Goal: Task Accomplishment & Management: Complete application form

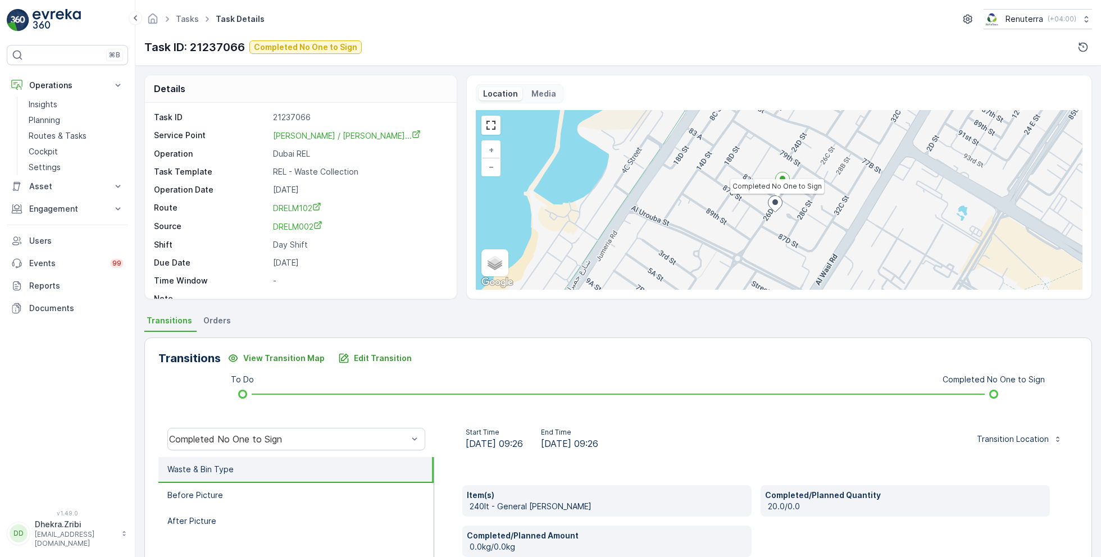
scroll to position [150, 0]
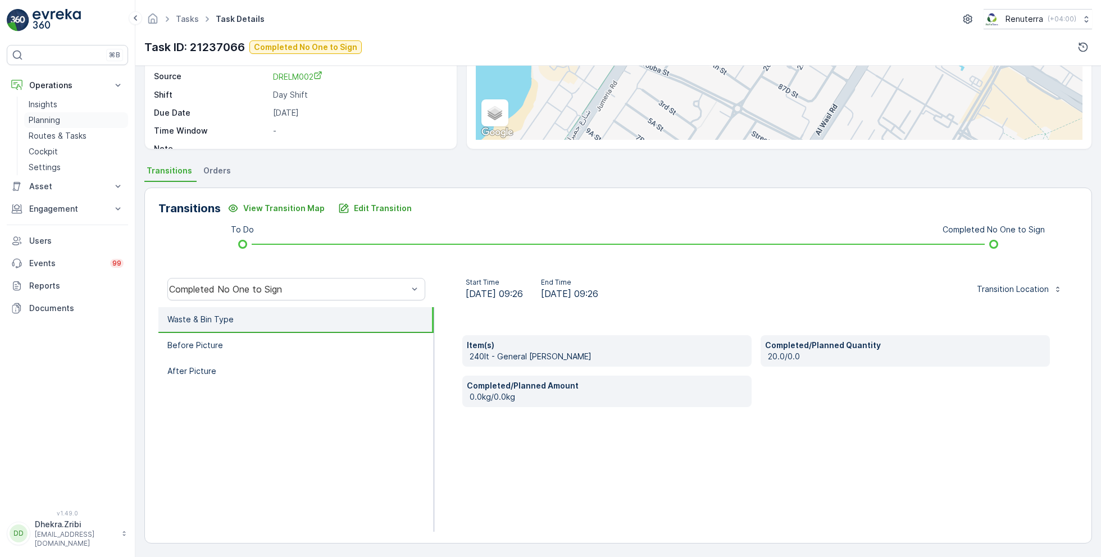
click at [61, 118] on link "Planning" at bounding box center [76, 120] width 104 height 16
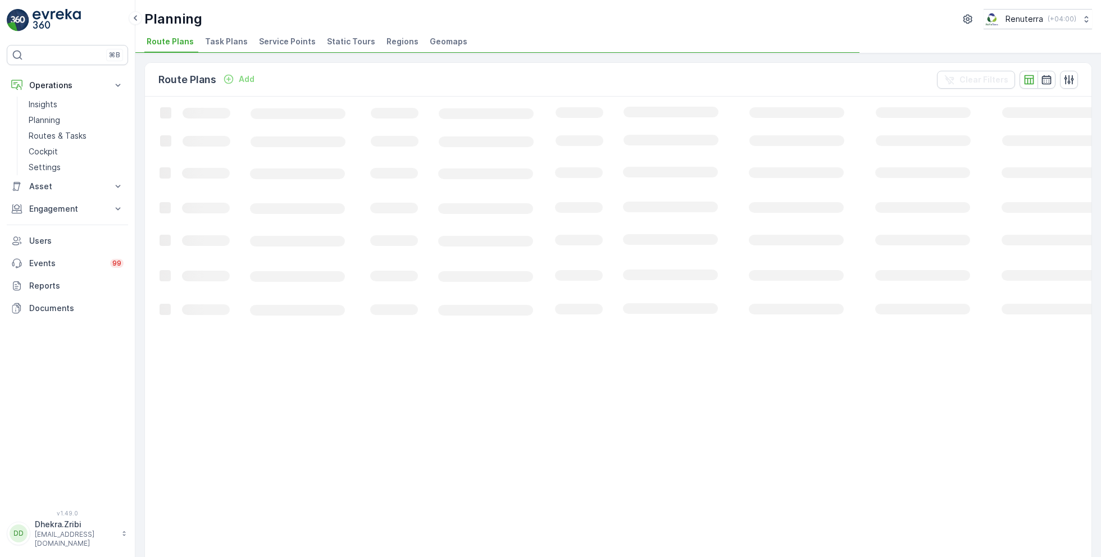
click at [282, 45] on span "Service Points" at bounding box center [287, 41] width 57 height 11
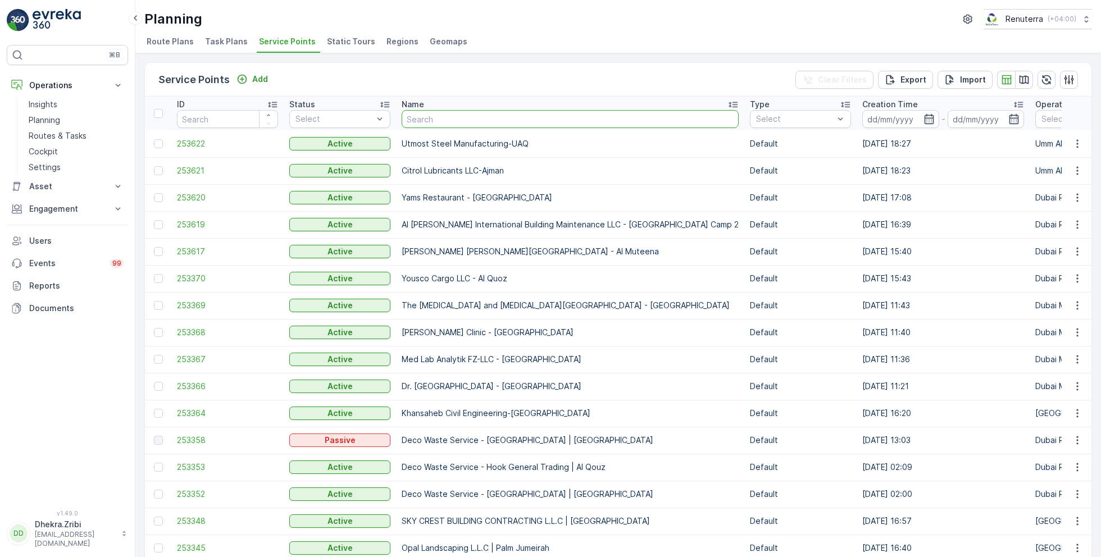
click at [514, 119] on input "text" at bounding box center [570, 119] width 337 height 18
type input "af"
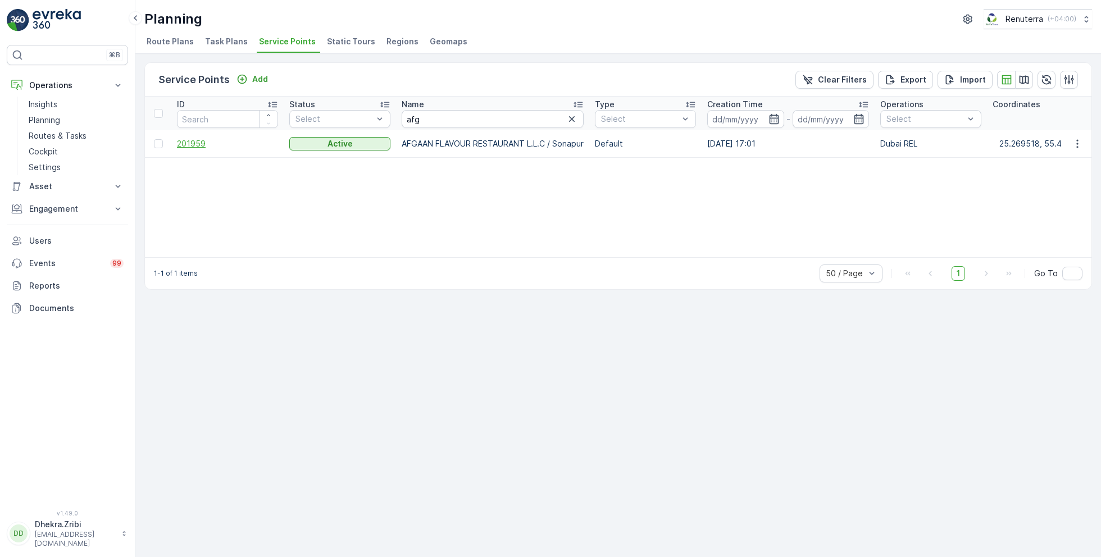
click at [204, 143] on span "201959" at bounding box center [227, 143] width 101 height 11
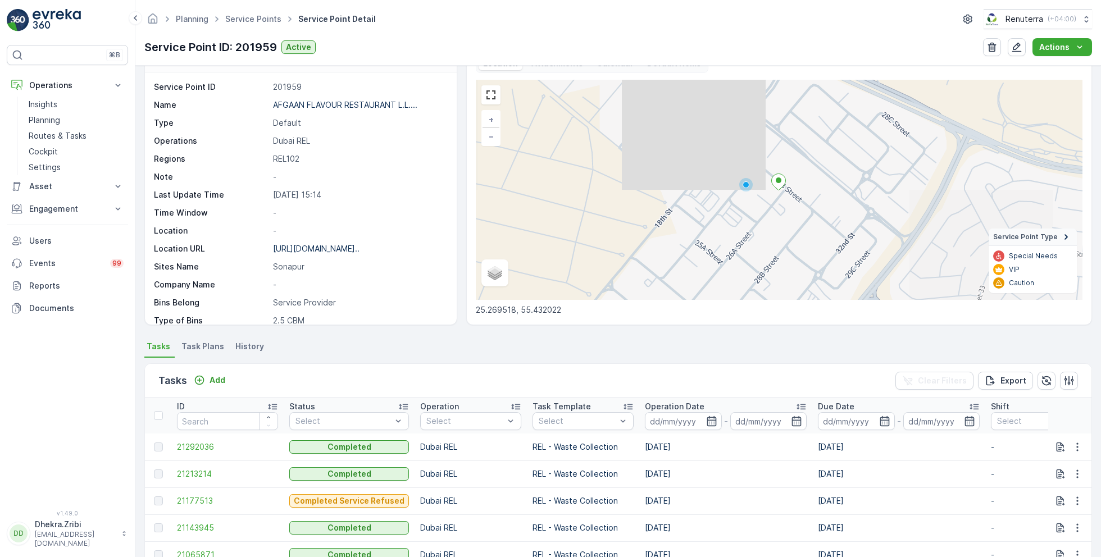
scroll to position [25, 0]
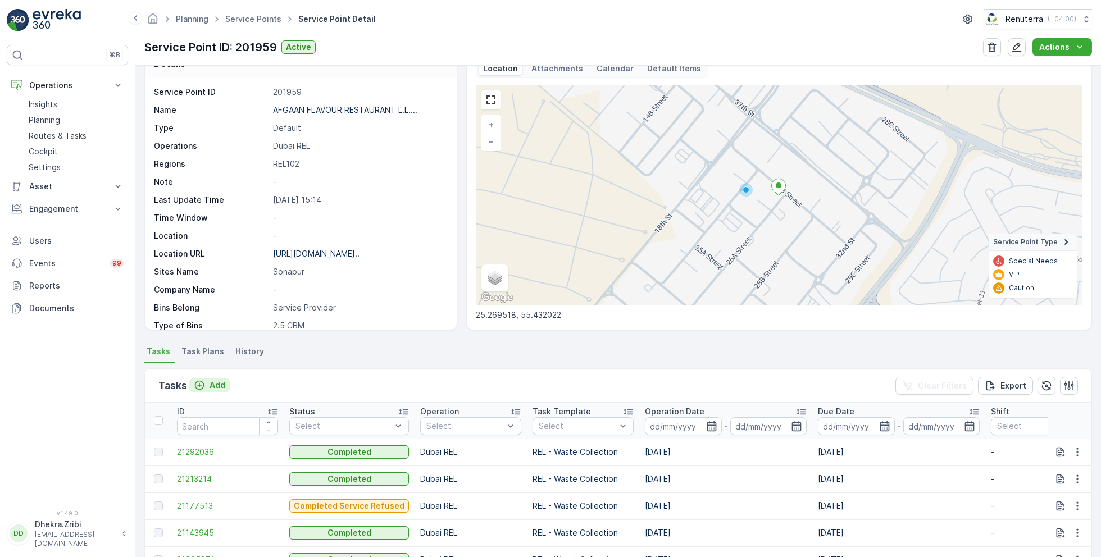
click at [214, 386] on p "Add" at bounding box center [217, 385] width 16 height 11
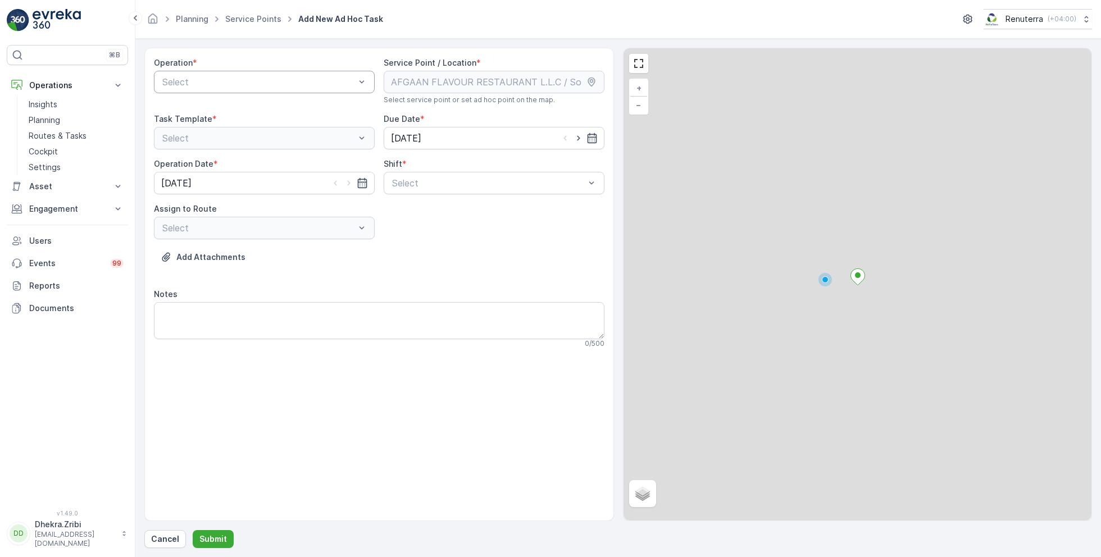
click at [264, 85] on div at bounding box center [258, 82] width 195 height 10
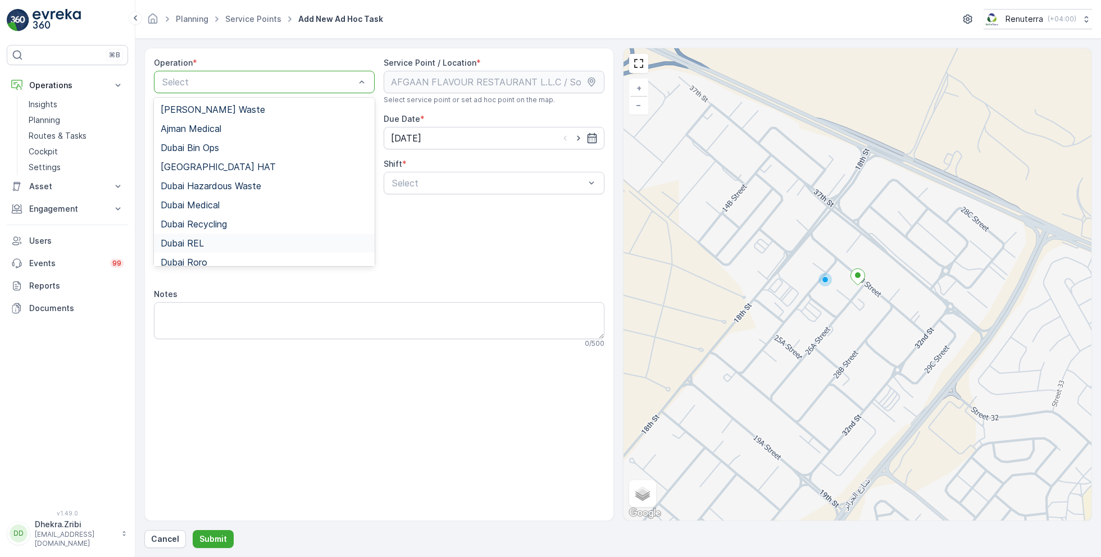
click at [197, 242] on span "Dubai REL" at bounding box center [182, 243] width 43 height 10
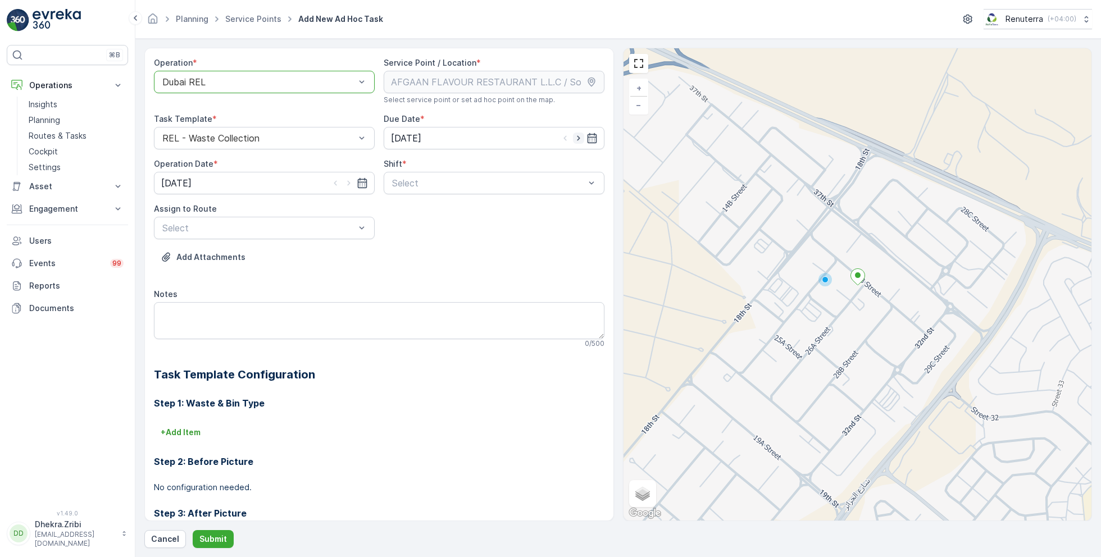
click at [577, 140] on icon "button" at bounding box center [578, 138] width 11 height 11
type input "[DATE]"
click at [357, 181] on icon "button" at bounding box center [362, 182] width 11 height 11
click at [214, 253] on div "2" at bounding box center [213, 254] width 18 height 18
type input "[DATE]"
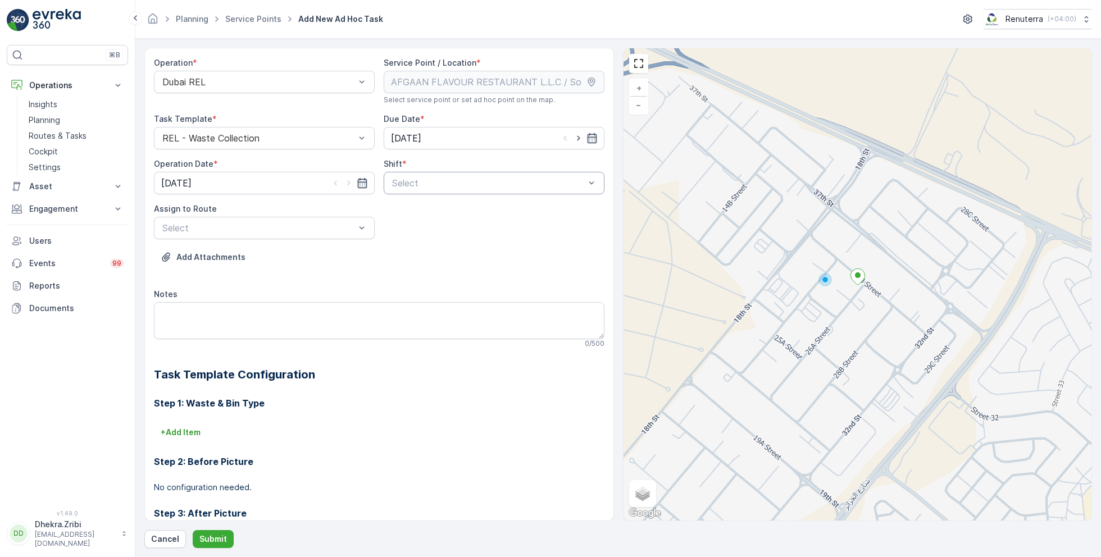
click at [449, 185] on div at bounding box center [488, 183] width 195 height 10
click at [413, 211] on span "Day Shift" at bounding box center [410, 211] width 40 height 10
click at [294, 229] on div at bounding box center [258, 228] width 195 height 10
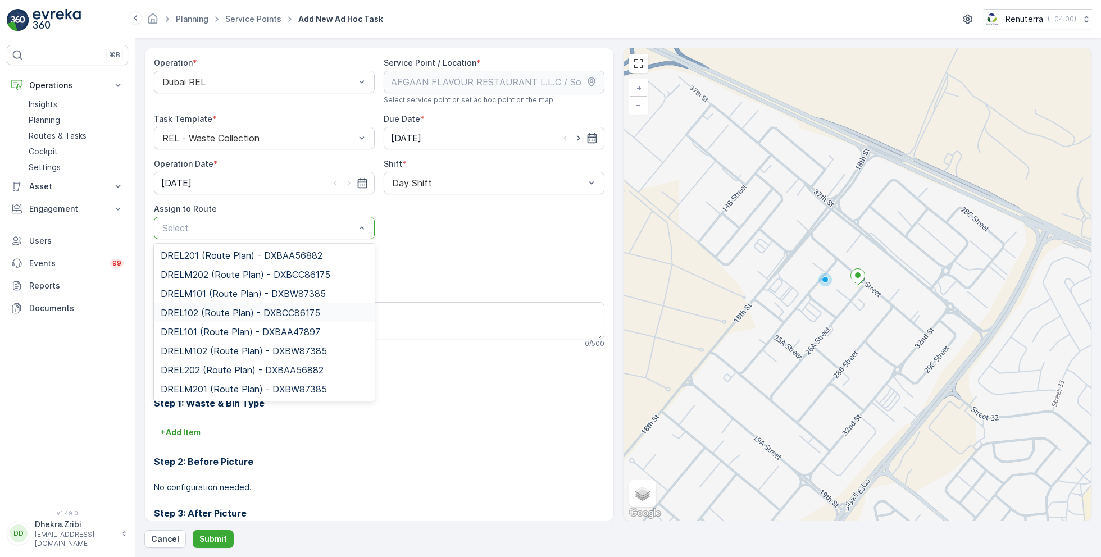
click at [209, 312] on span "DREL102 (Route Plan) - DXBCC86175" at bounding box center [240, 313] width 159 height 10
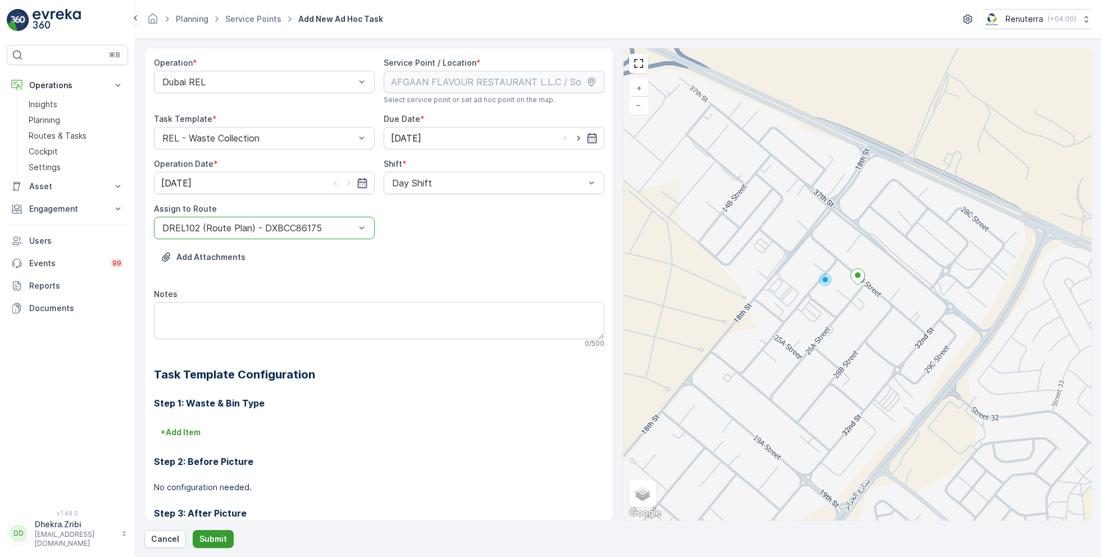
click at [215, 535] on p "Submit" at bounding box center [213, 539] width 28 height 11
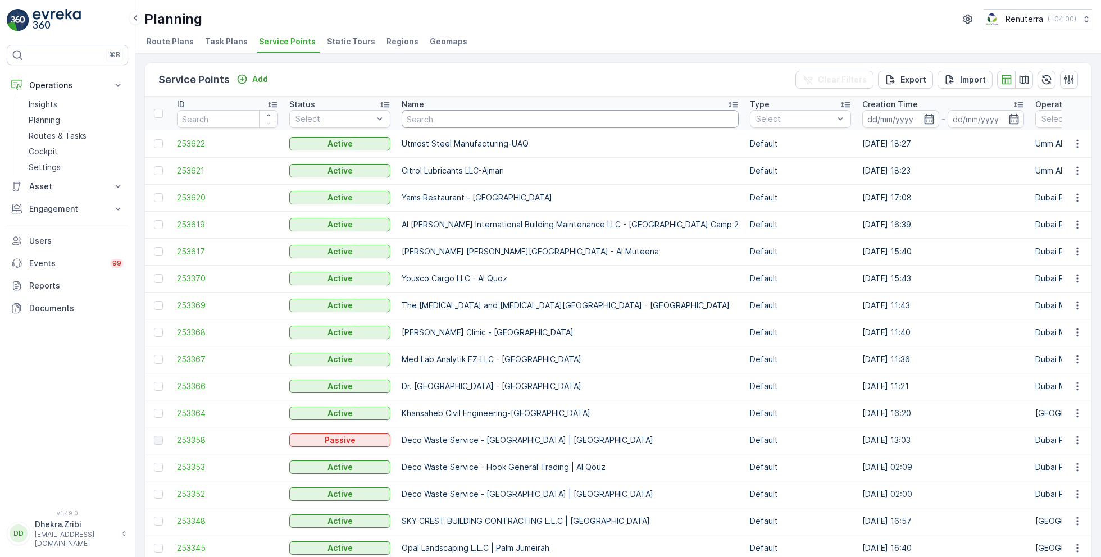
click at [425, 116] on input "text" at bounding box center [570, 119] width 337 height 18
type input "sobha"
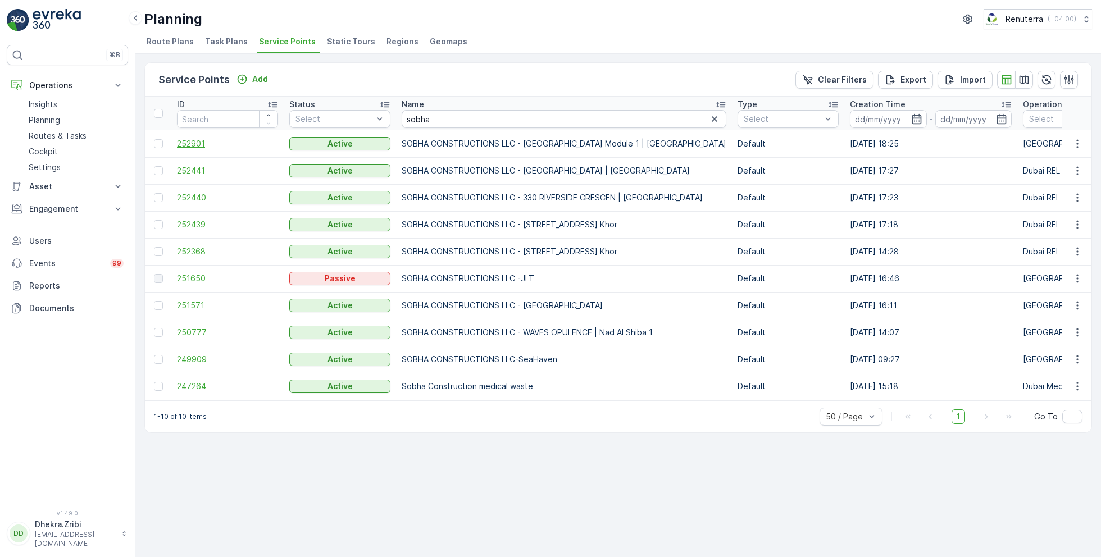
click at [193, 147] on span "252901" at bounding box center [227, 143] width 101 height 11
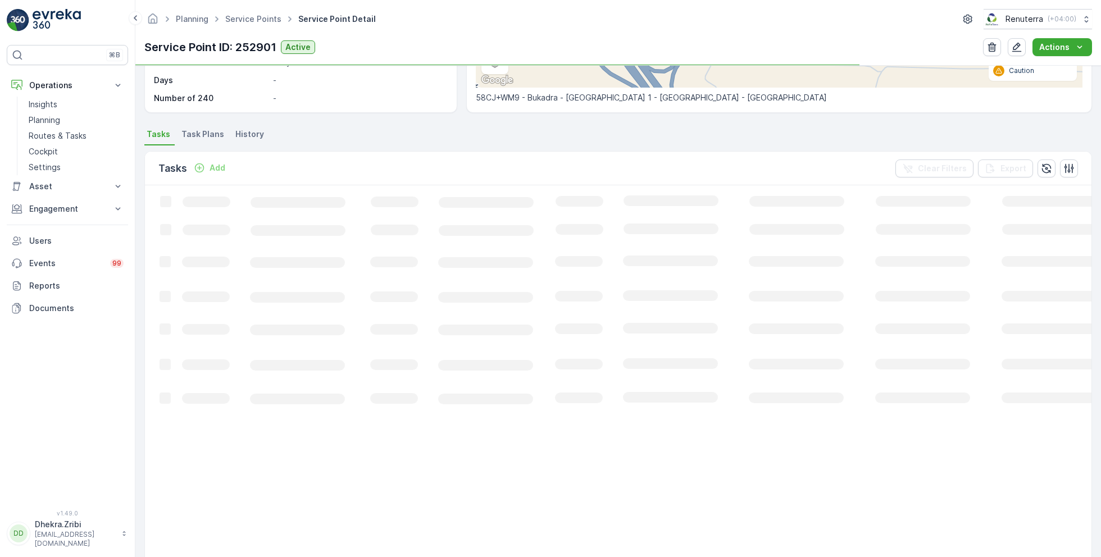
scroll to position [259, 0]
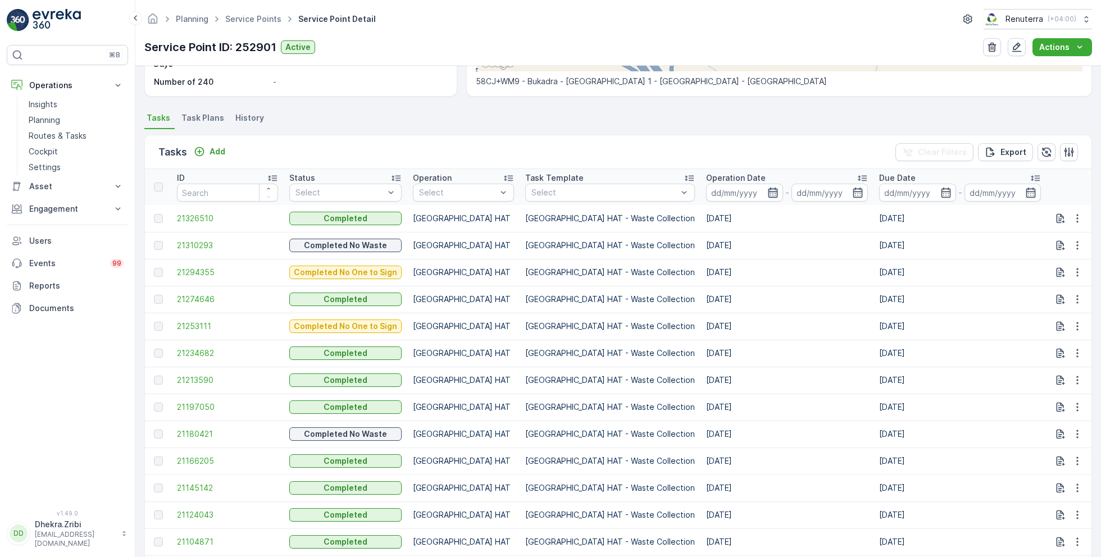
click at [768, 189] on icon "button" at bounding box center [773, 193] width 10 height 10
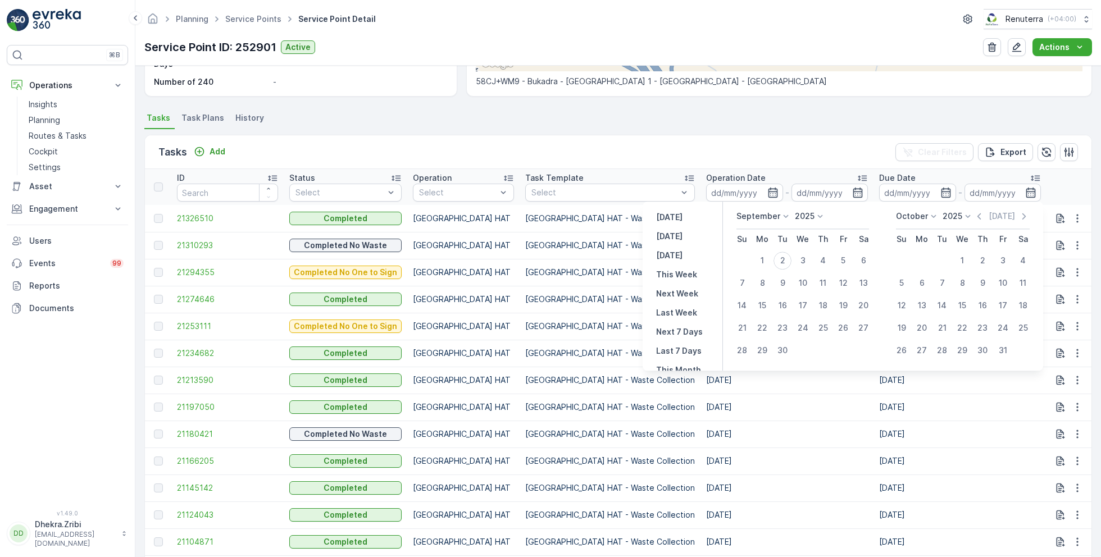
click at [760, 220] on p "September" at bounding box center [758, 216] width 44 height 11
click at [757, 288] on span "August" at bounding box center [756, 289] width 26 height 11
click at [837, 256] on div "1" at bounding box center [843, 261] width 18 height 18
type input "[DATE]"
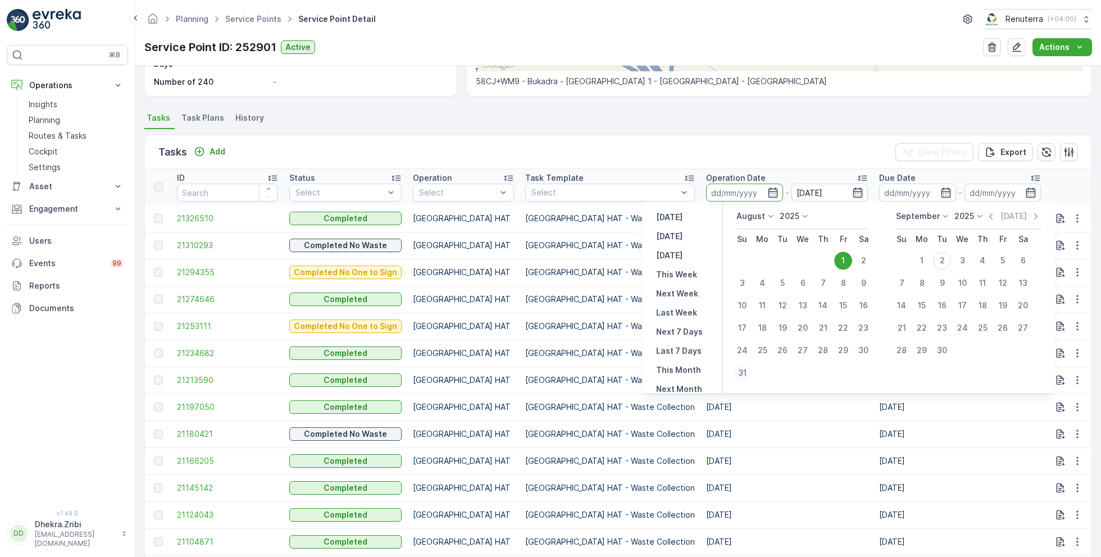
click at [741, 366] on div "31" at bounding box center [742, 373] width 18 height 18
type input "[DATE]"
click at [838, 259] on div "1" at bounding box center [843, 261] width 18 height 18
type input "[DATE]"
click at [747, 366] on div "31" at bounding box center [742, 373] width 18 height 18
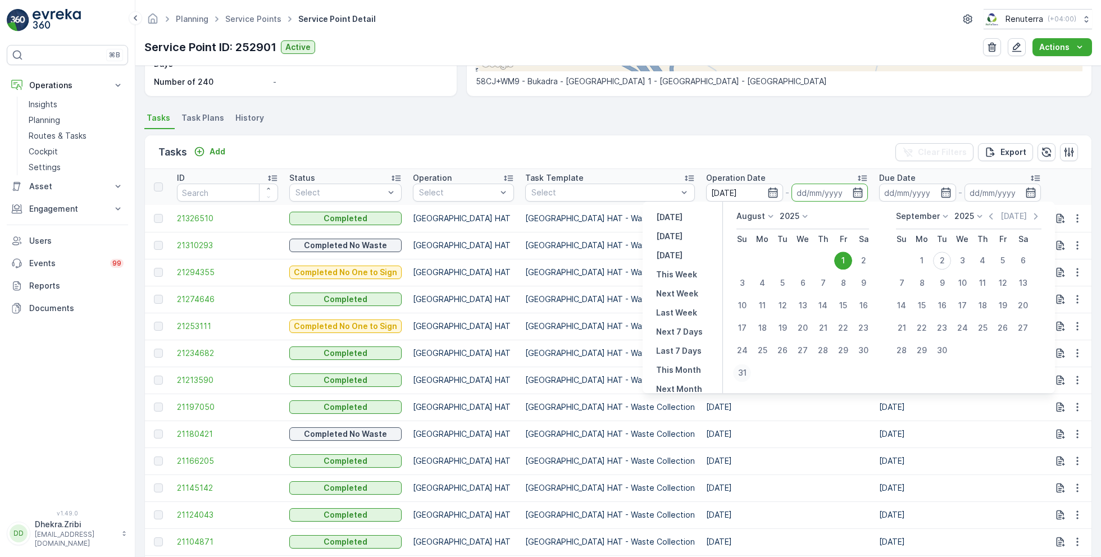
type input "[DATE]"
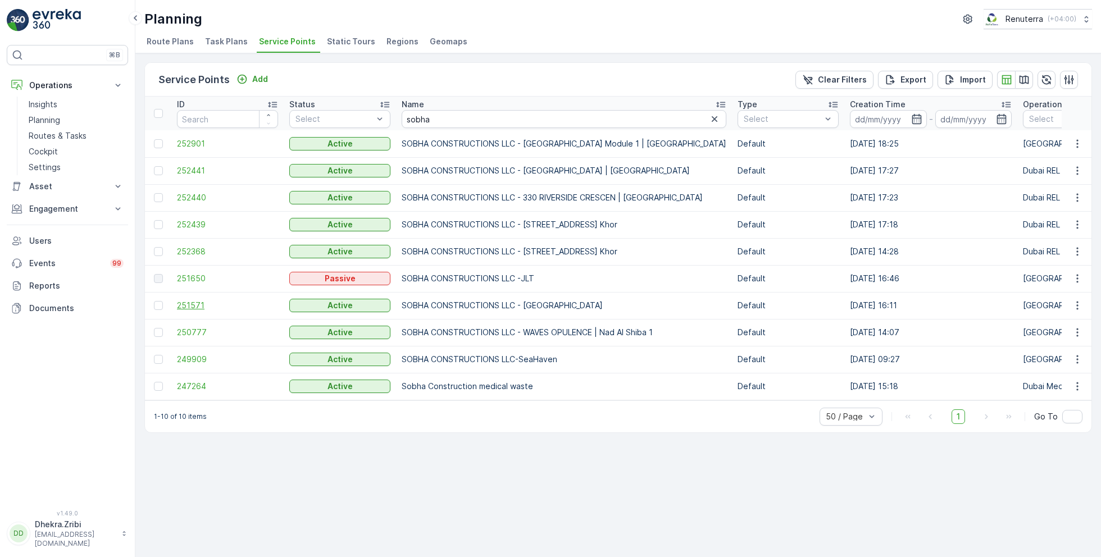
click at [204, 303] on span "251571" at bounding box center [227, 305] width 101 height 11
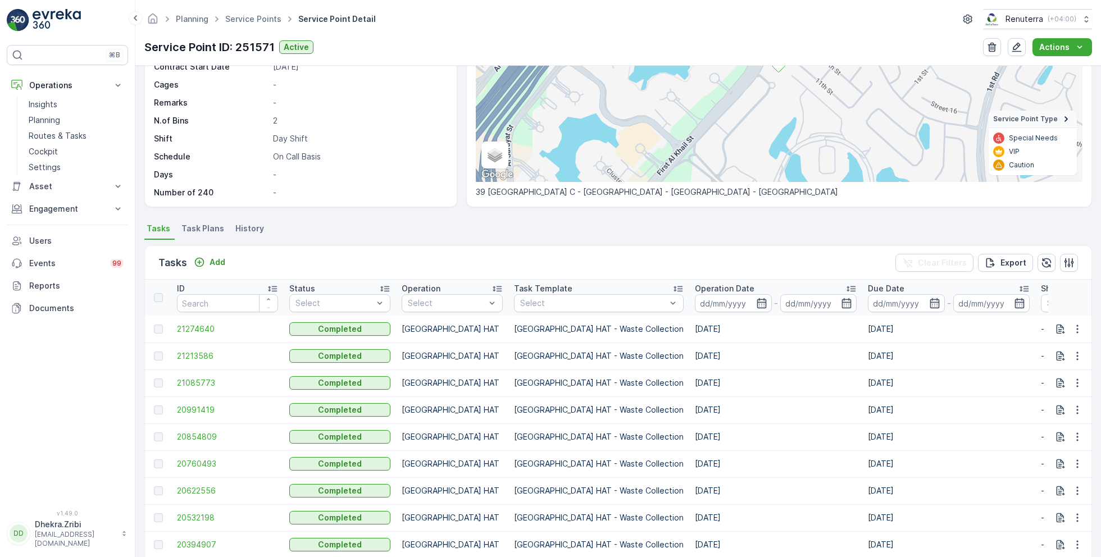
scroll to position [155, 0]
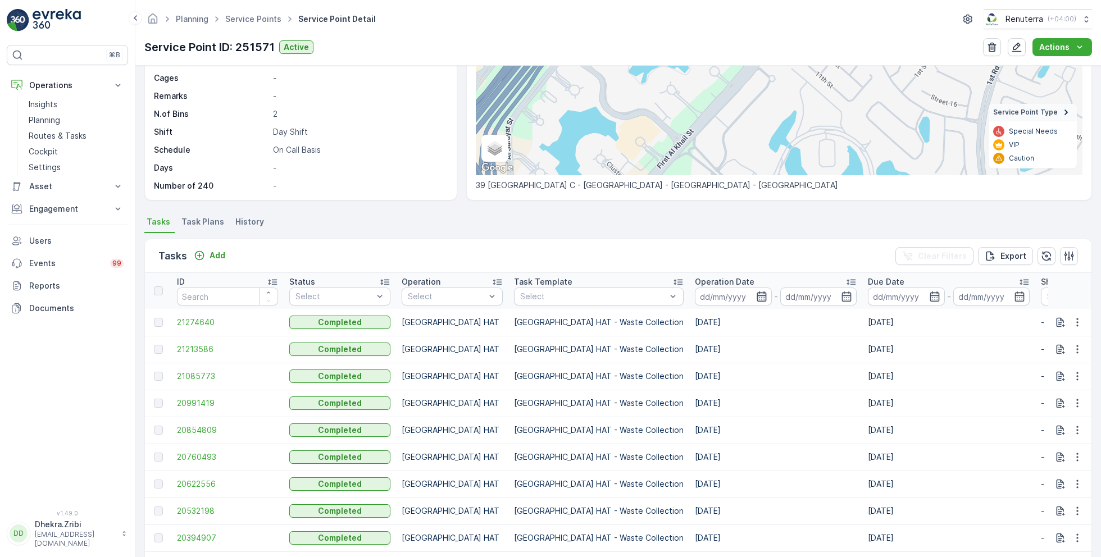
click at [756, 299] on icon "button" at bounding box center [761, 296] width 10 height 10
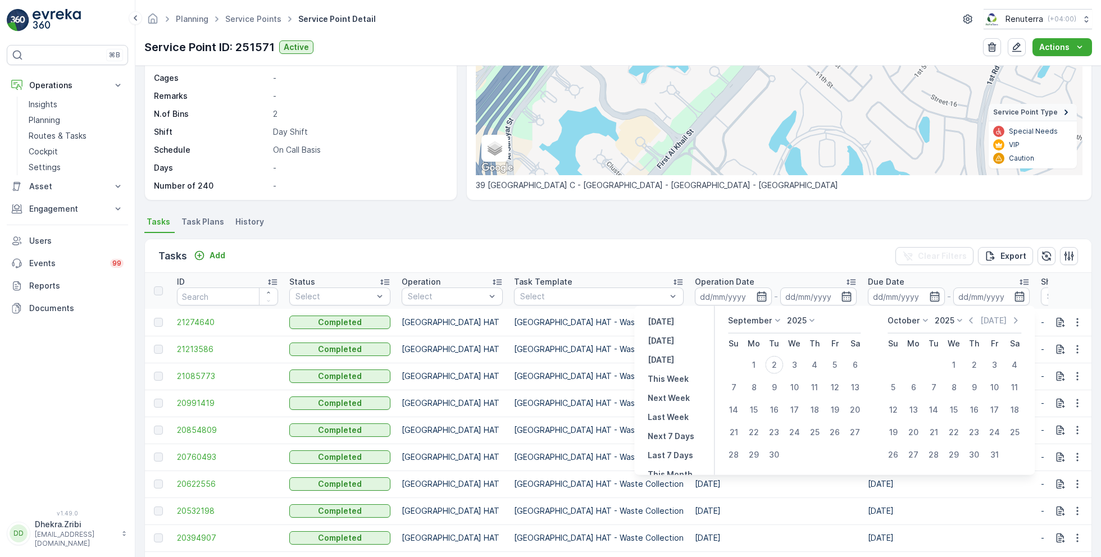
click at [759, 322] on p "September" at bounding box center [750, 320] width 44 height 11
click at [751, 381] on span "August" at bounding box center [748, 380] width 26 height 11
click at [837, 366] on div "1" at bounding box center [835, 365] width 18 height 18
type input "[DATE]"
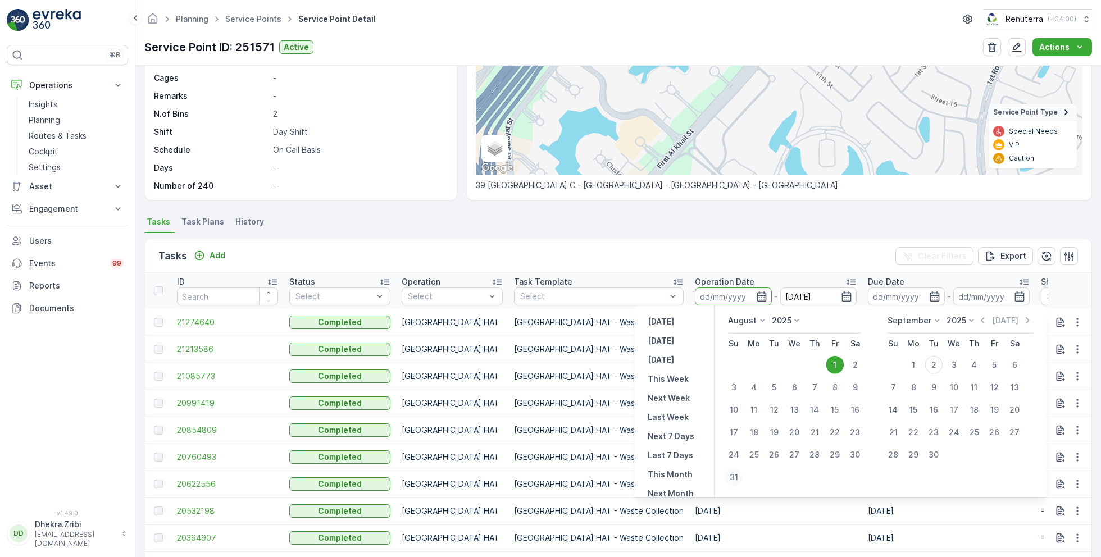
click at [735, 476] on div "31" at bounding box center [733, 477] width 18 height 18
type input "[DATE]"
click at [840, 364] on div "1" at bounding box center [835, 365] width 18 height 18
type input "[DATE]"
click at [736, 477] on div "31" at bounding box center [733, 477] width 18 height 18
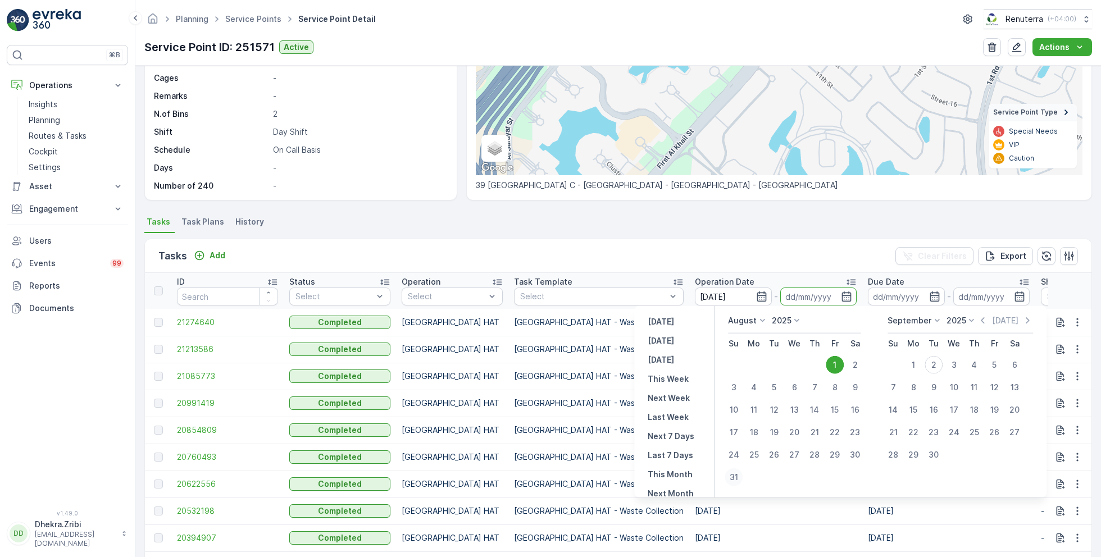
type input "[DATE]"
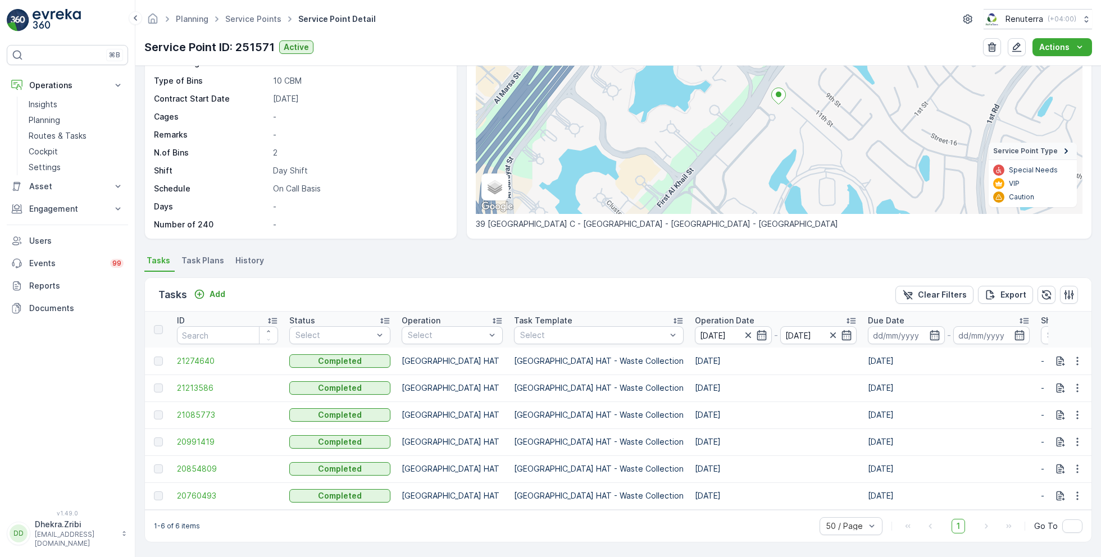
scroll to position [120, 0]
click at [195, 355] on span "21274640" at bounding box center [227, 360] width 101 height 11
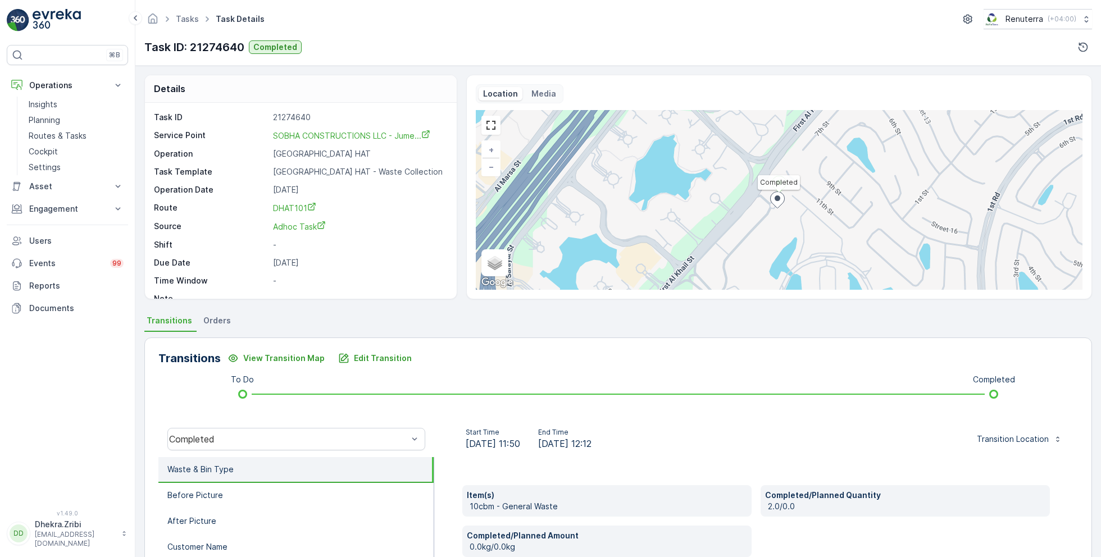
scroll to position [15, 0]
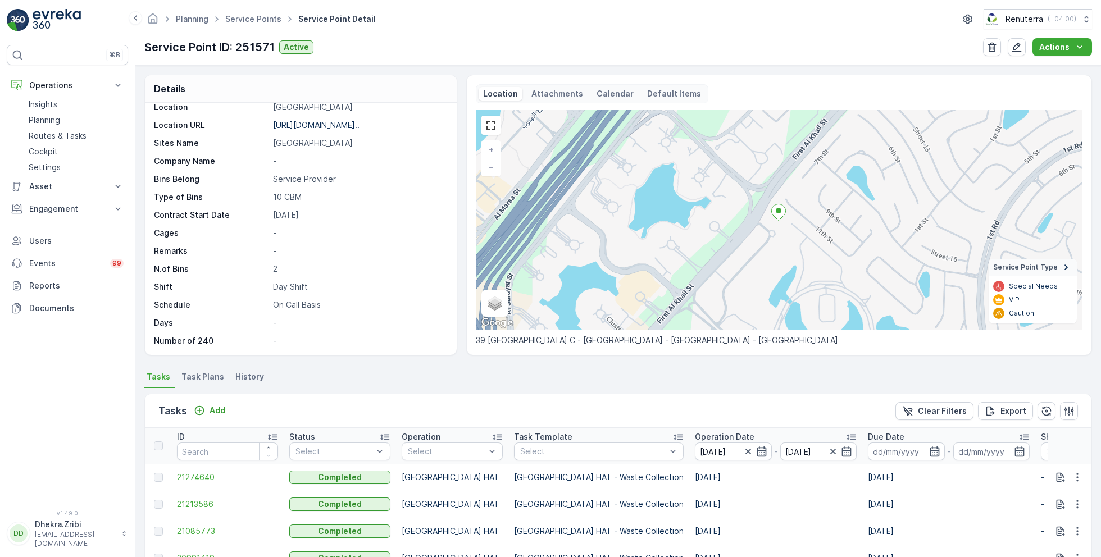
scroll to position [120, 0]
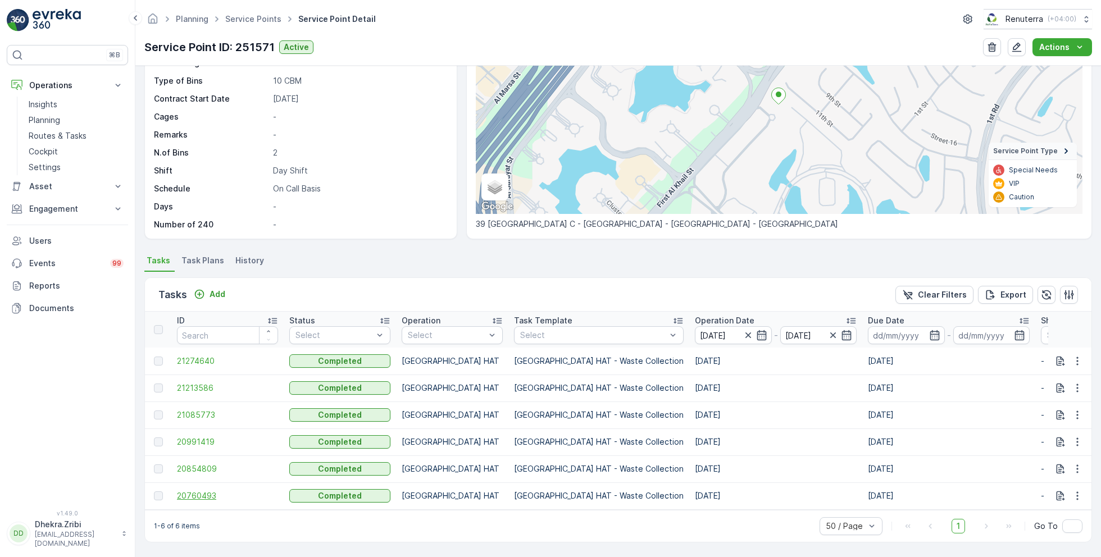
click at [206, 490] on span "20760493" at bounding box center [227, 495] width 101 height 11
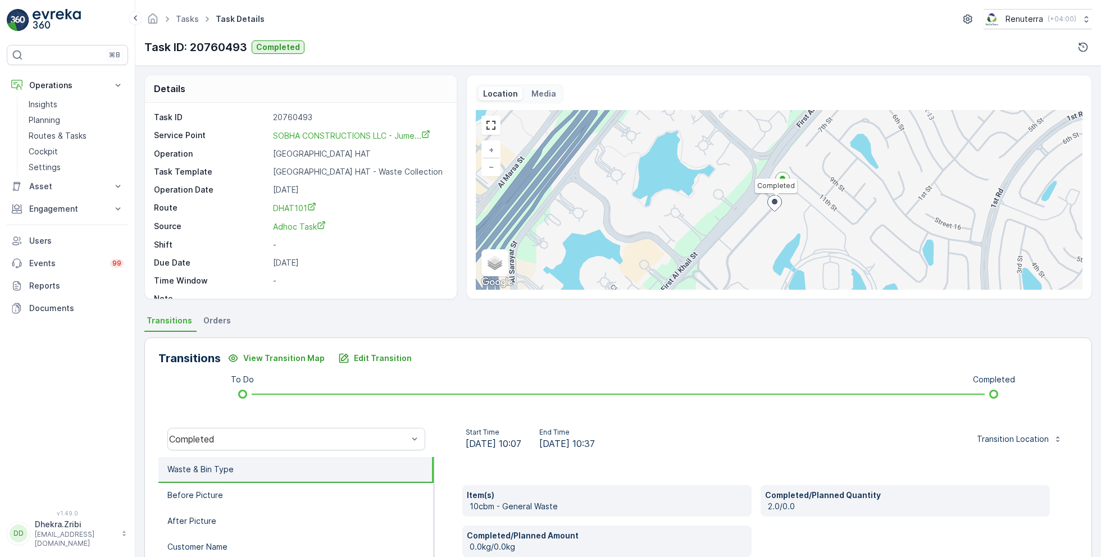
scroll to position [15, 0]
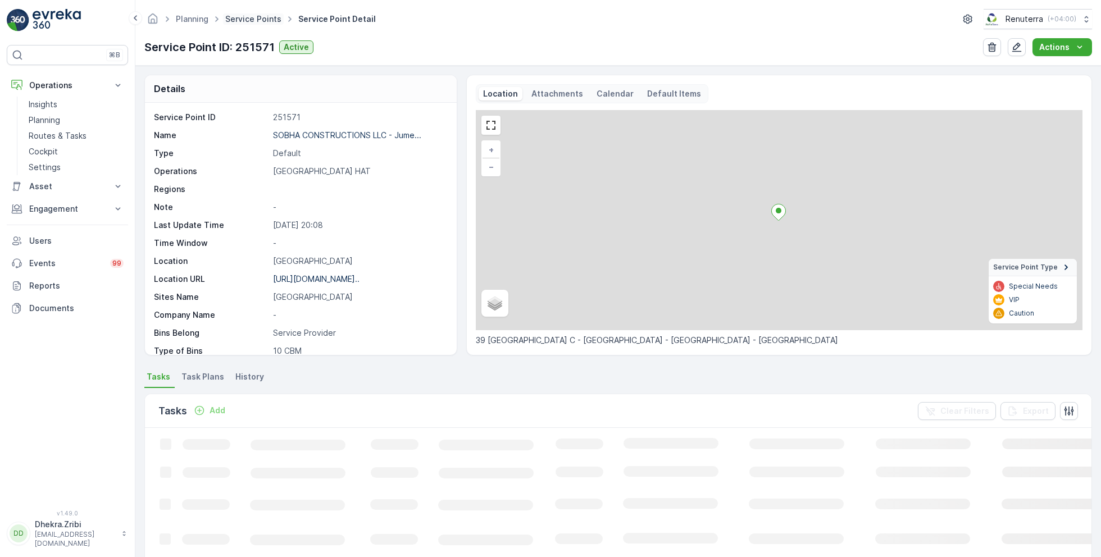
click at [254, 21] on link "Service Points" at bounding box center [253, 19] width 56 height 10
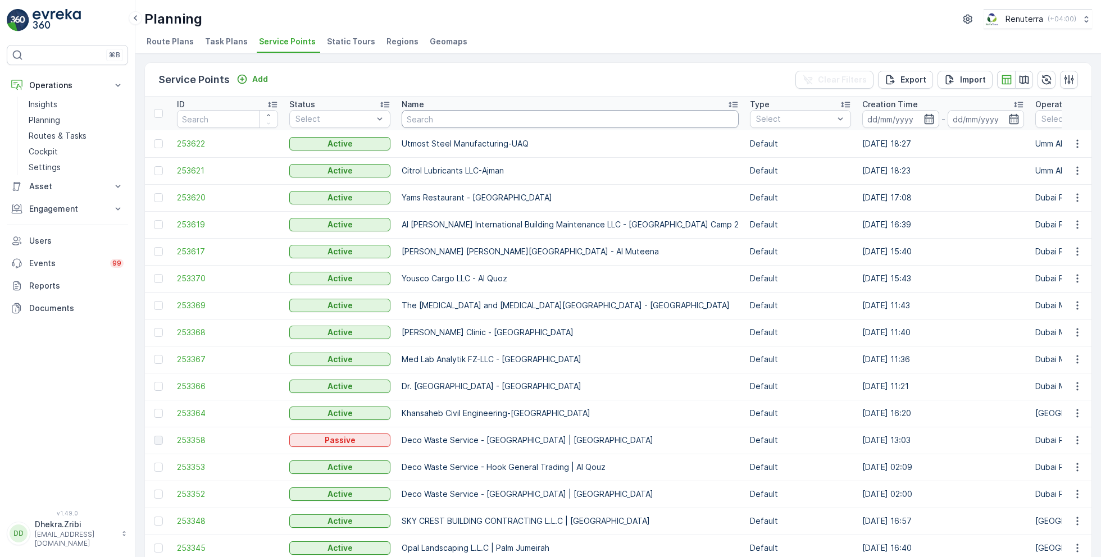
click at [481, 118] on input "text" at bounding box center [570, 119] width 337 height 18
type input "sobha"
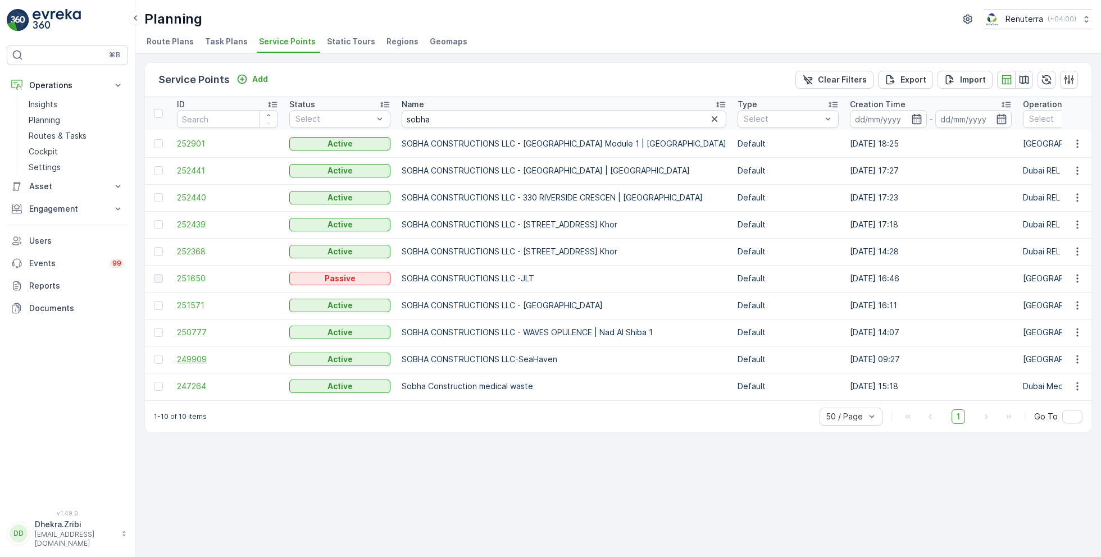
click at [203, 358] on span "249909" at bounding box center [227, 359] width 101 height 11
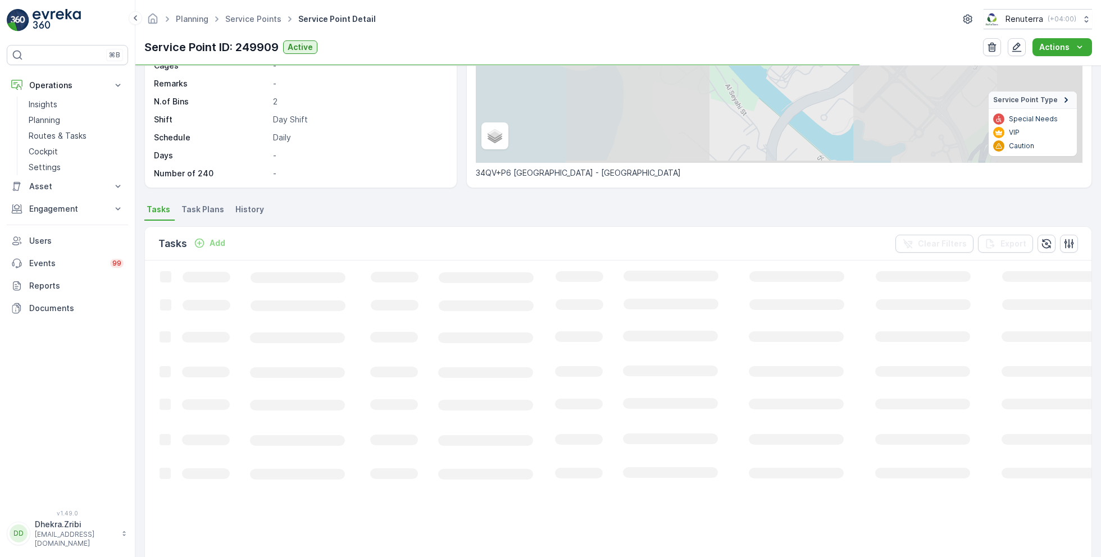
scroll to position [195, 0]
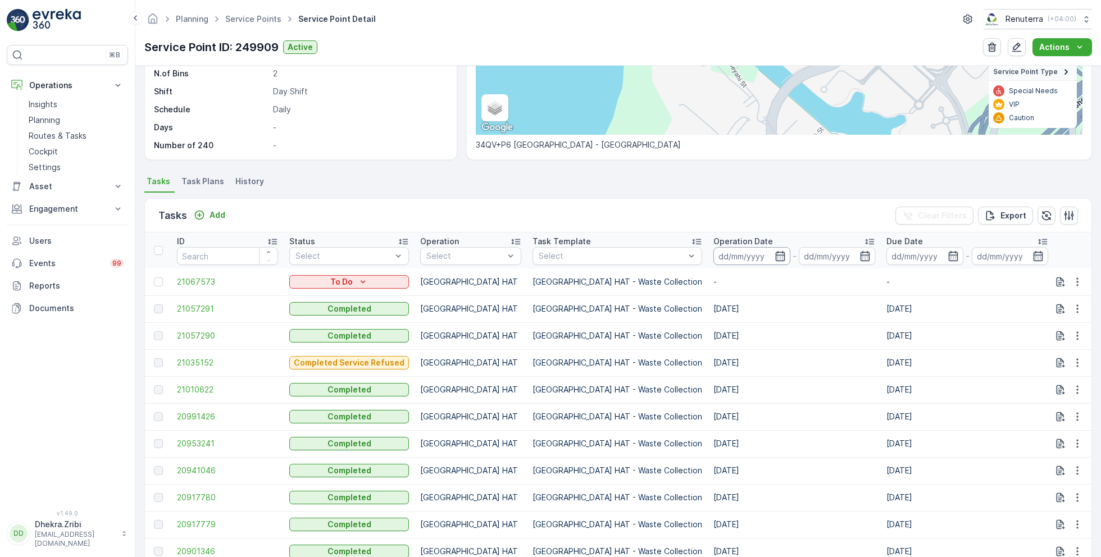
click at [713, 253] on input at bounding box center [751, 256] width 77 height 18
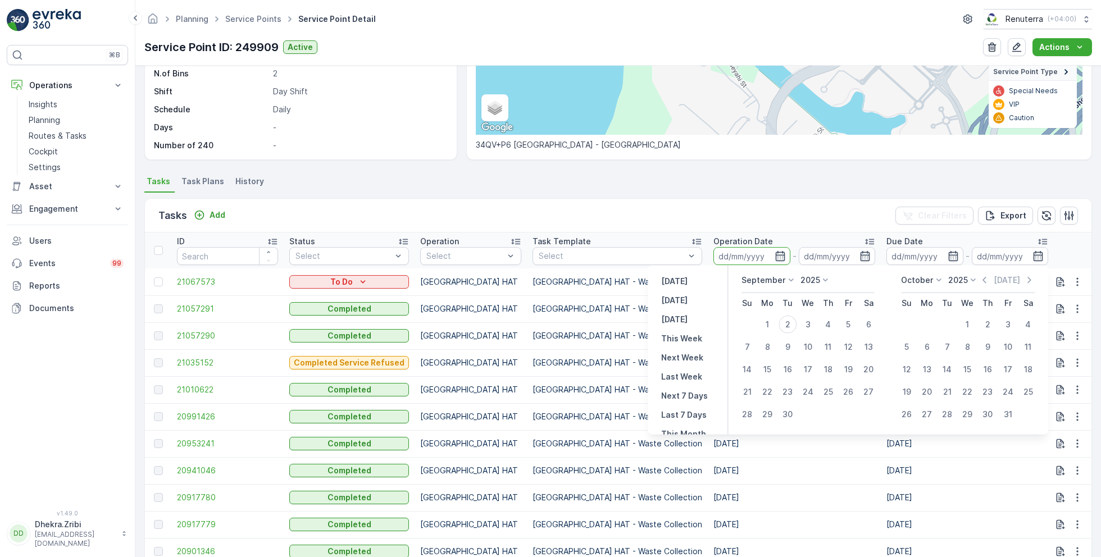
click at [777, 279] on p "September" at bounding box center [763, 280] width 44 height 11
click at [769, 328] on span "August" at bounding box center [761, 328] width 26 height 11
click at [852, 321] on div "1" at bounding box center [848, 325] width 18 height 18
type input "[DATE]"
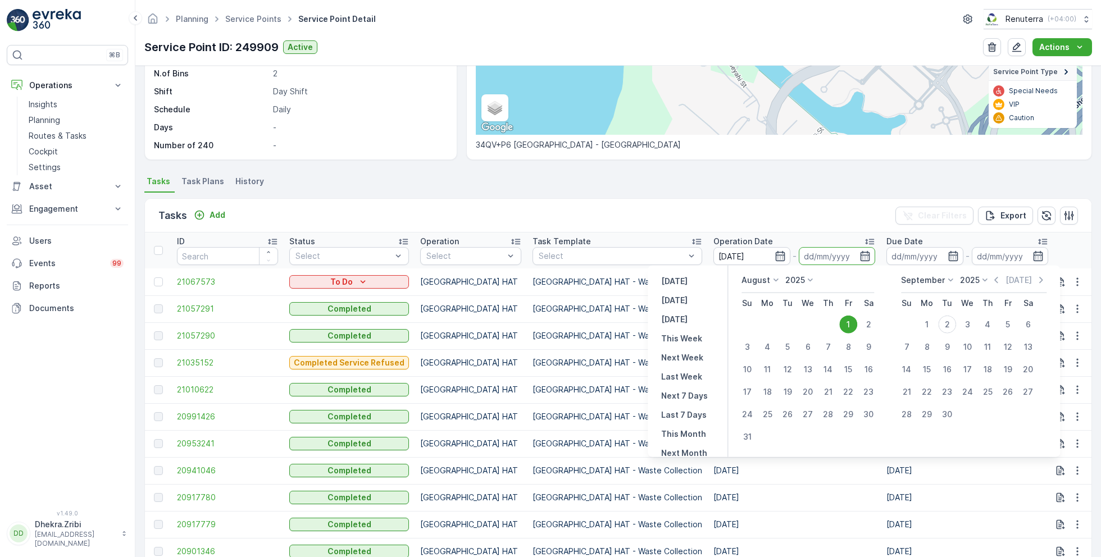
click at [852, 321] on div "1" at bounding box center [848, 325] width 18 height 18
type input "[DATE]"
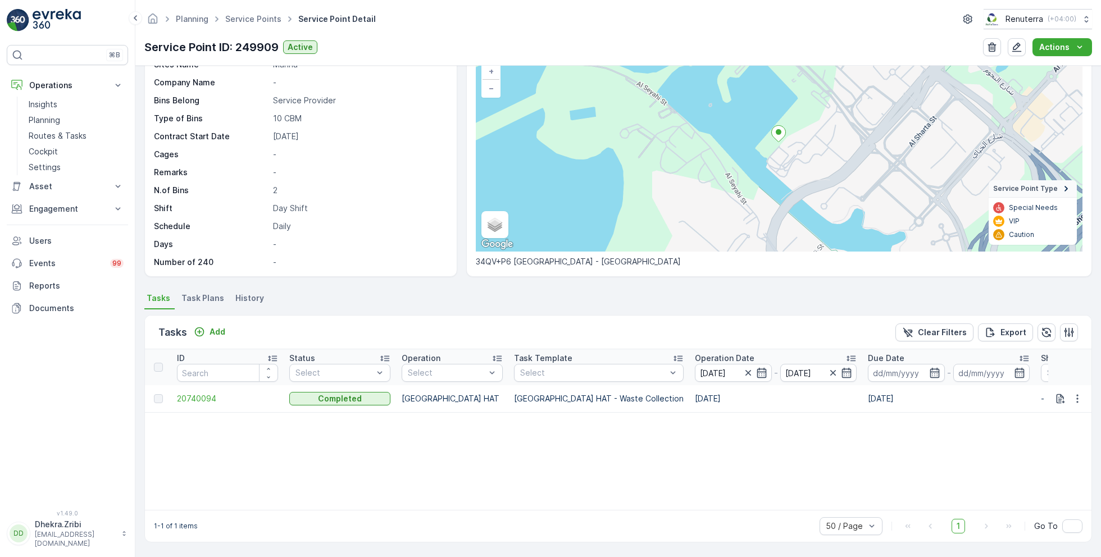
scroll to position [77, 0]
click at [827, 371] on icon "button" at bounding box center [832, 373] width 11 height 11
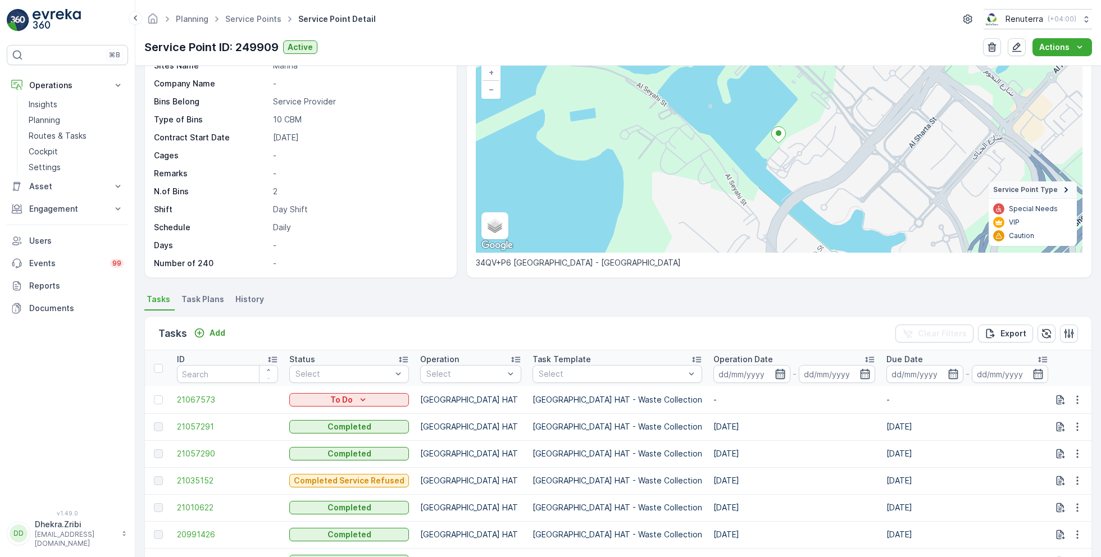
click at [774, 373] on icon "button" at bounding box center [779, 373] width 11 height 11
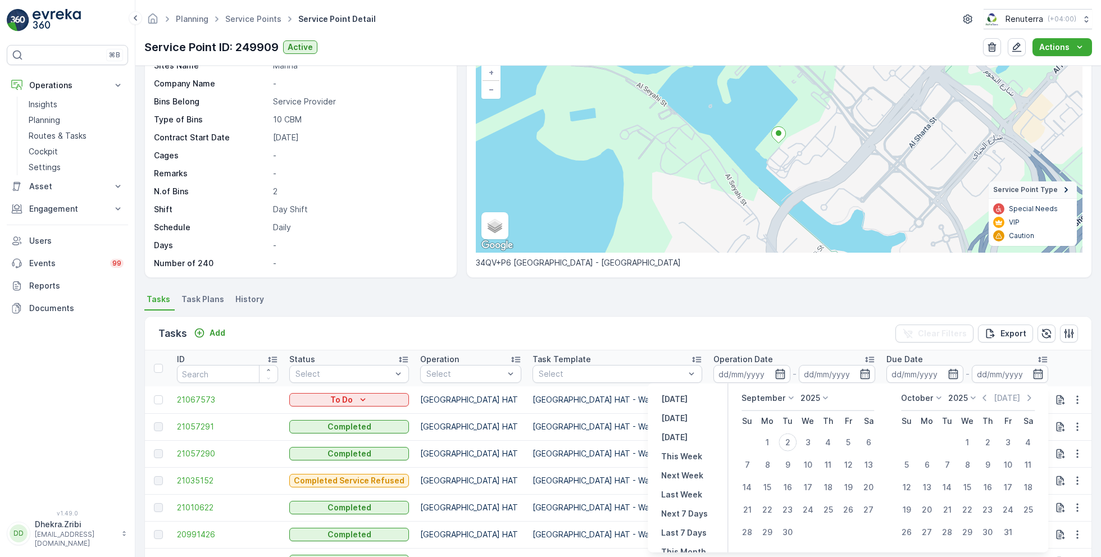
click at [782, 400] on p "September" at bounding box center [763, 398] width 44 height 11
click at [766, 466] on span "August" at bounding box center [761, 463] width 26 height 11
click at [849, 441] on div "1" at bounding box center [848, 443] width 18 height 18
type input "[DATE]"
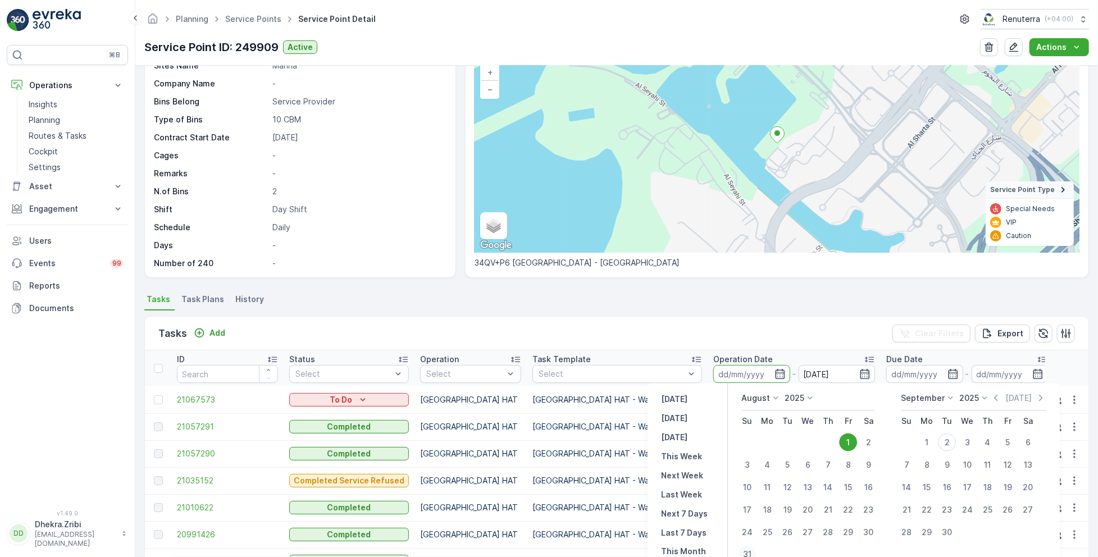
click at [747, 551] on div "31" at bounding box center [747, 555] width 18 height 18
type input "[DATE]"
click at [845, 445] on div "1" at bounding box center [848, 443] width 18 height 18
type input "[DATE]"
click at [749, 547] on div "31" at bounding box center [747, 555] width 18 height 18
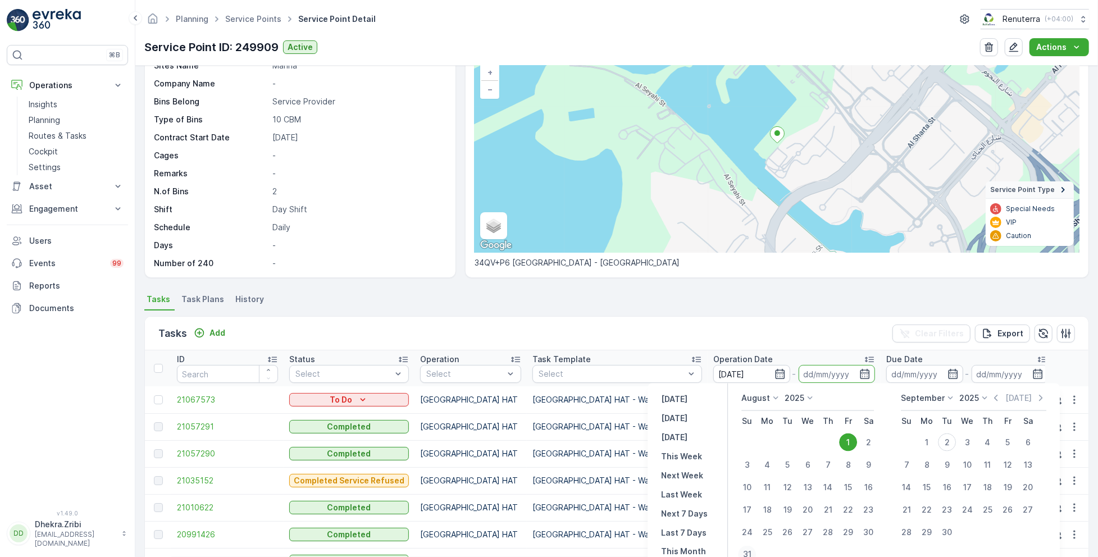
type input "[DATE]"
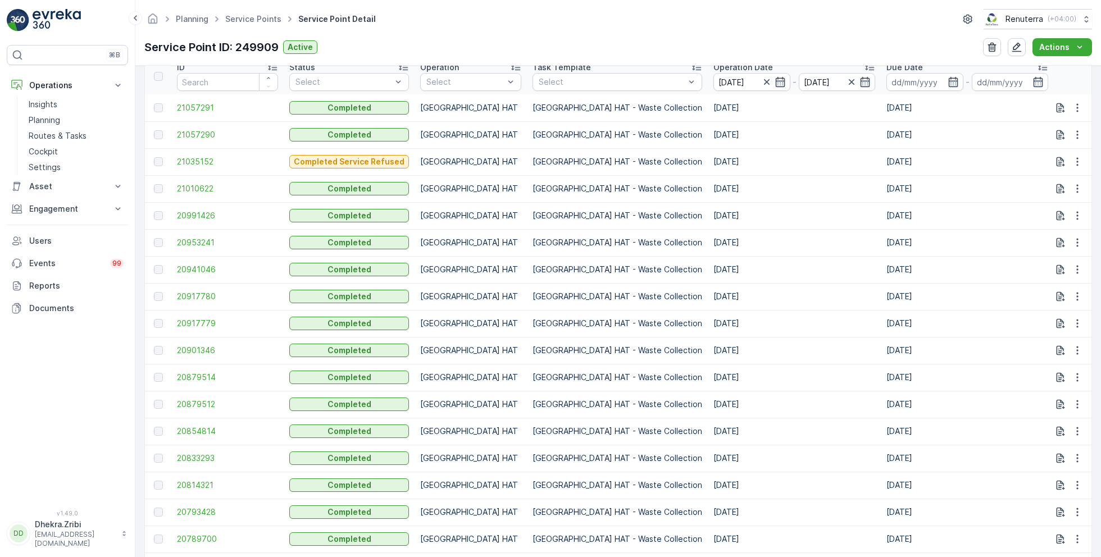
scroll to position [367, 0]
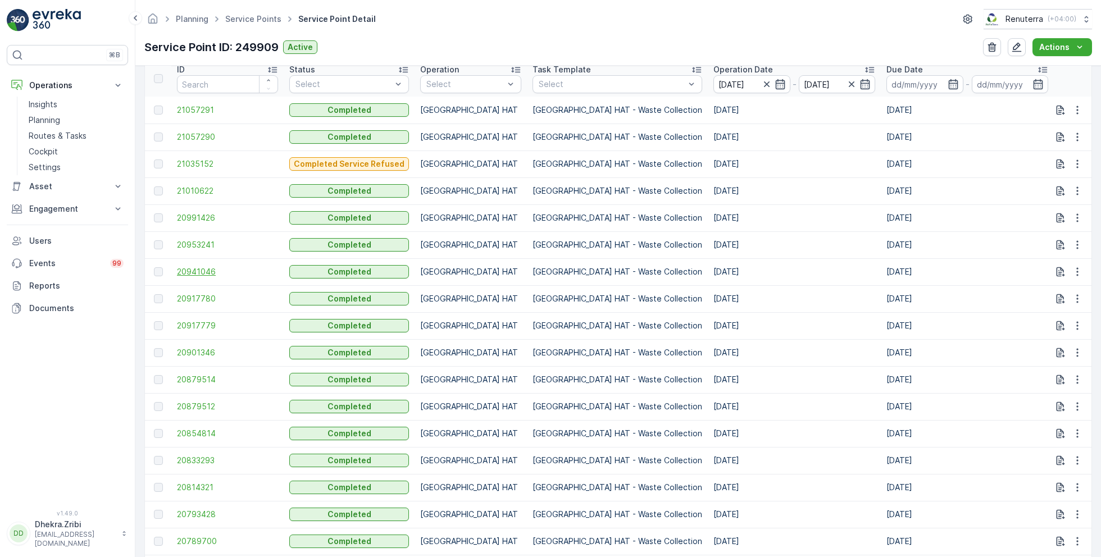
click at [218, 269] on span "20941046" at bounding box center [227, 271] width 101 height 11
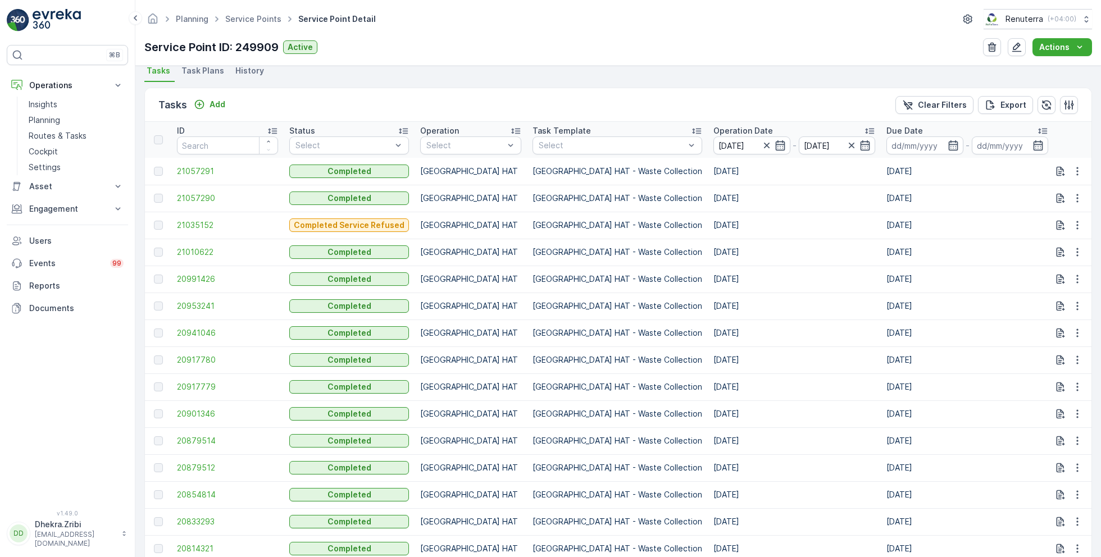
scroll to position [313, 0]
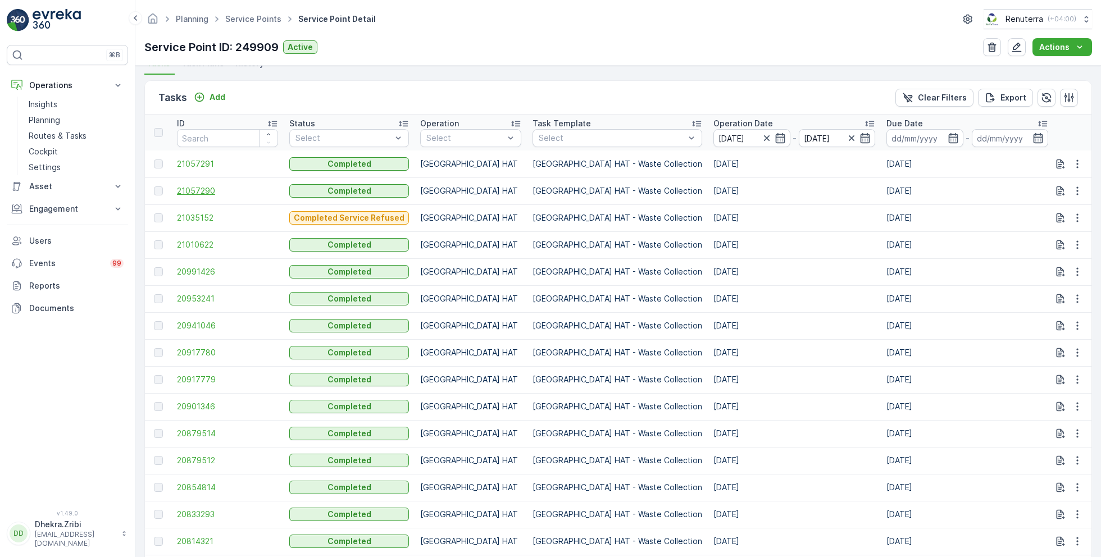
click at [189, 189] on span "21057290" at bounding box center [227, 190] width 101 height 11
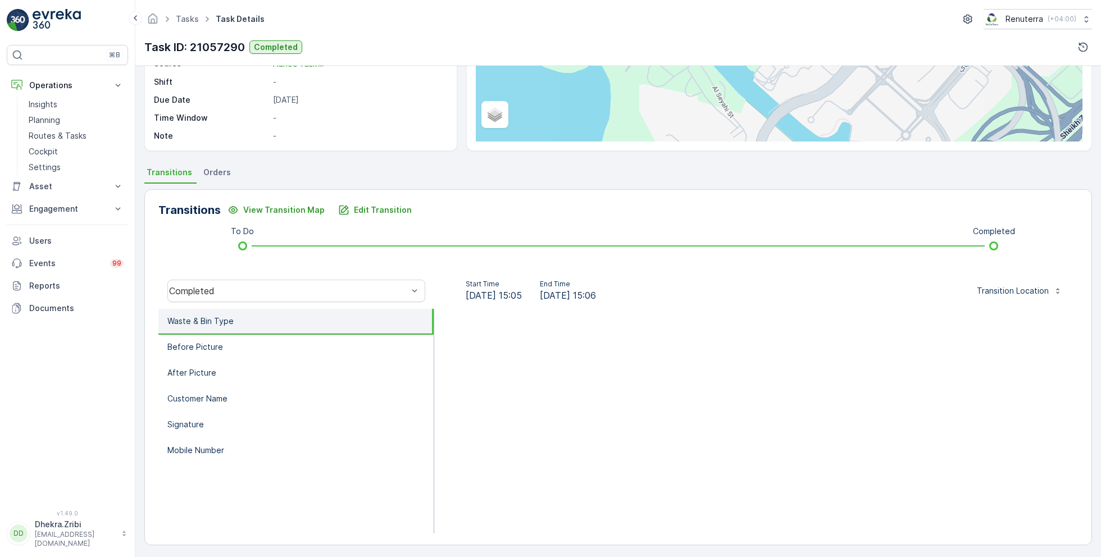
scroll to position [150, 0]
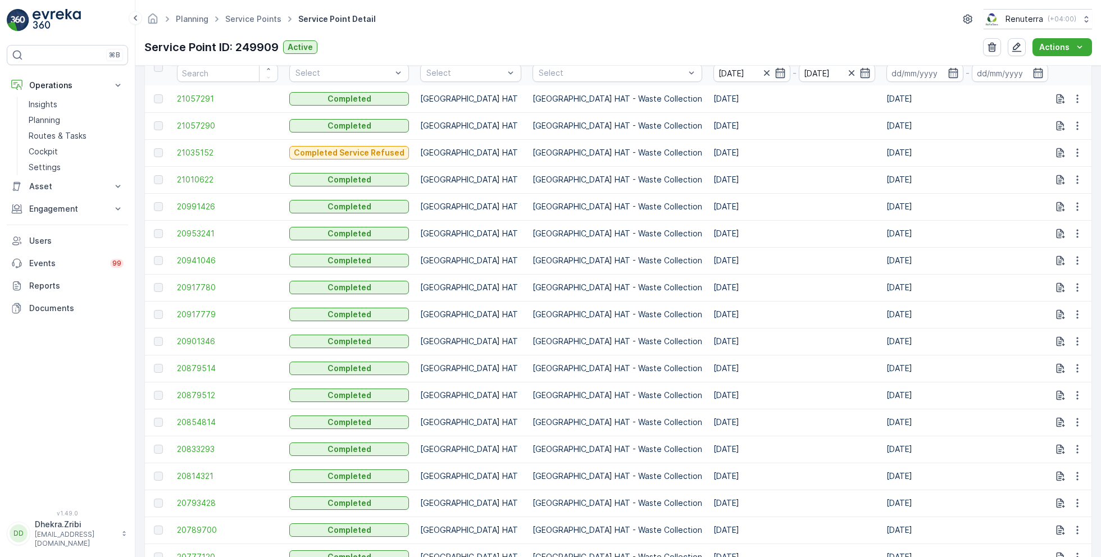
scroll to position [525, 0]
